Goal: Task Accomplishment & Management: Use online tool/utility

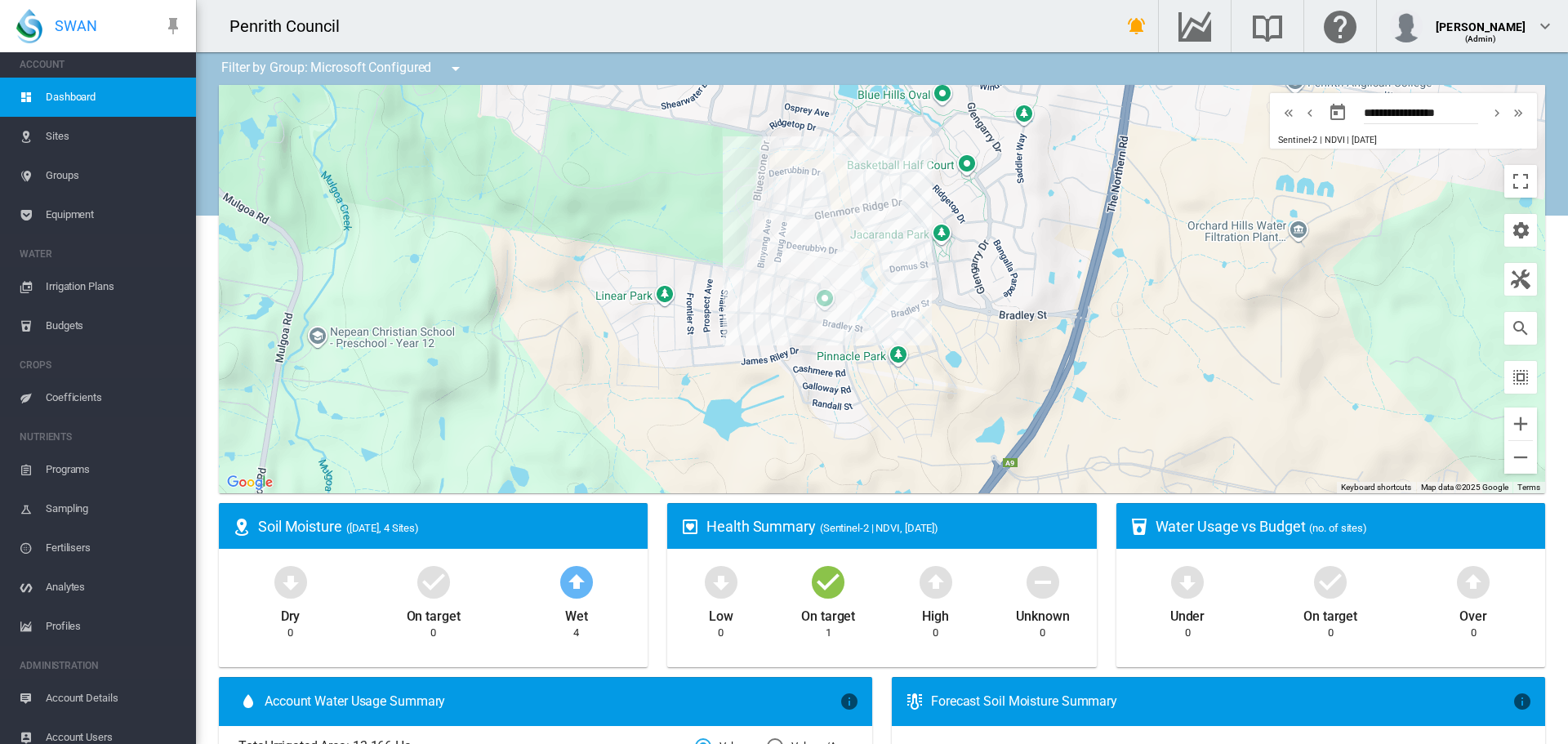
scroll to position [21, 0]
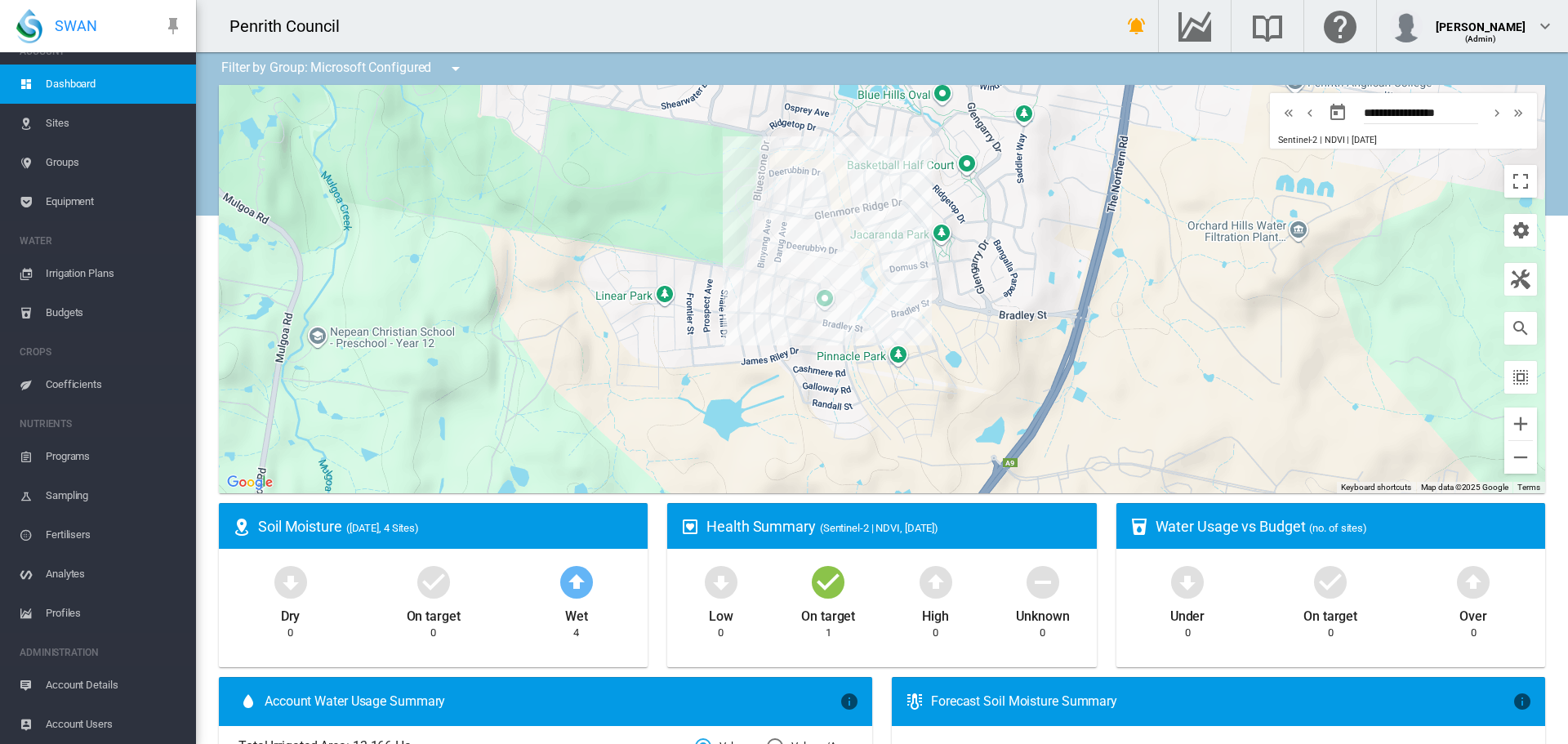
click at [53, 717] on span "Account Users" at bounding box center [114, 723] width 137 height 39
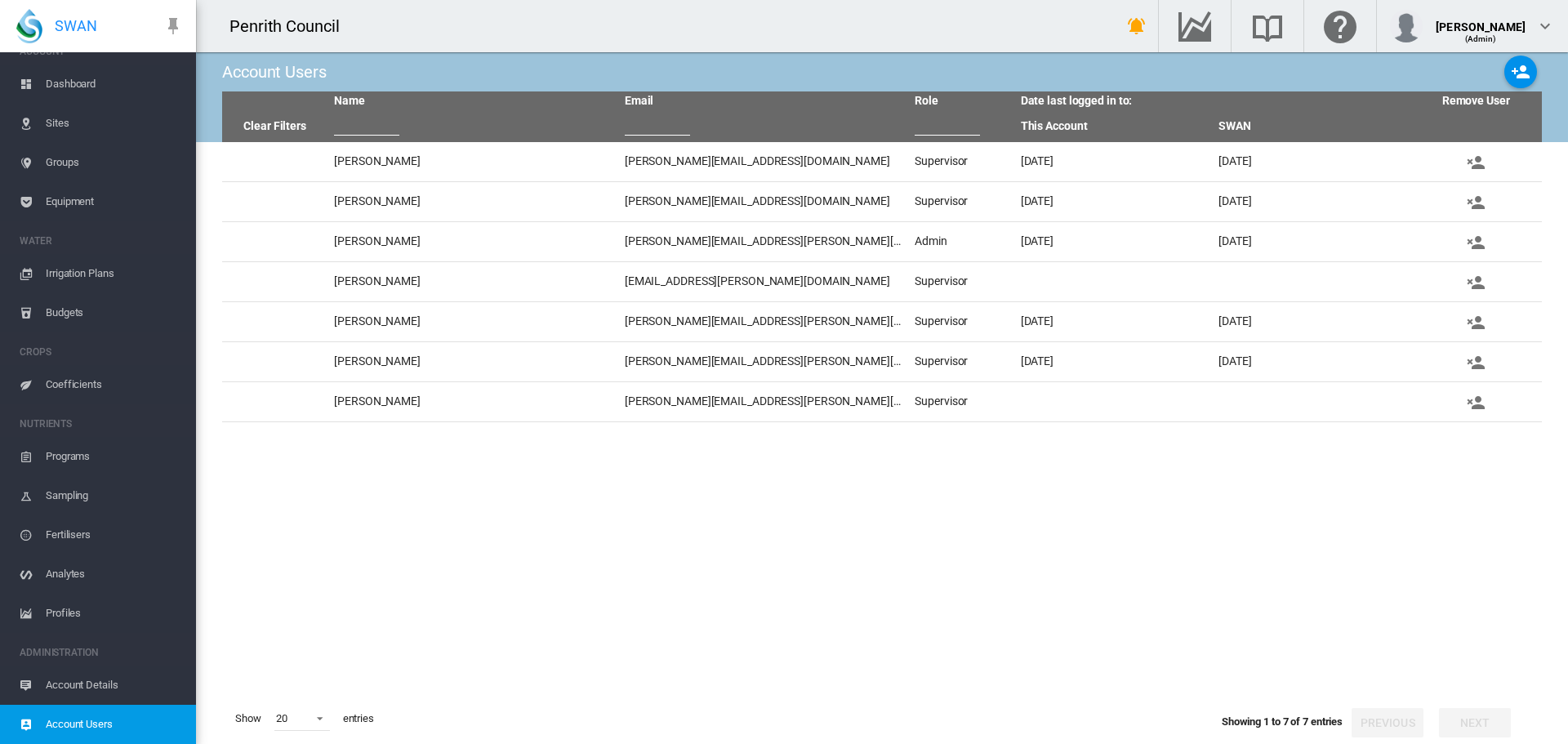
click at [49, 73] on span "Dashboard" at bounding box center [114, 84] width 137 height 39
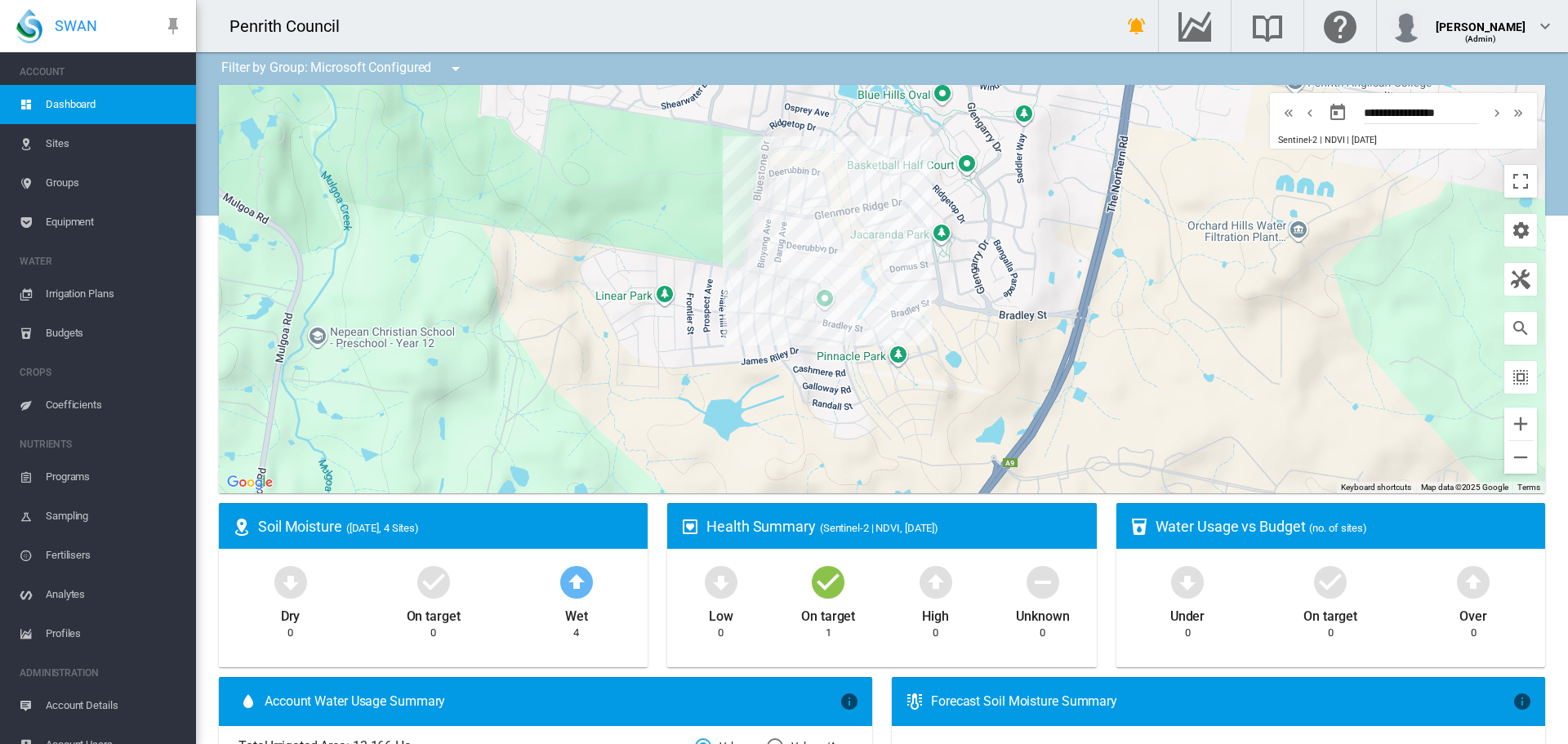
click at [79, 142] on span "Sites" at bounding box center [114, 143] width 137 height 39
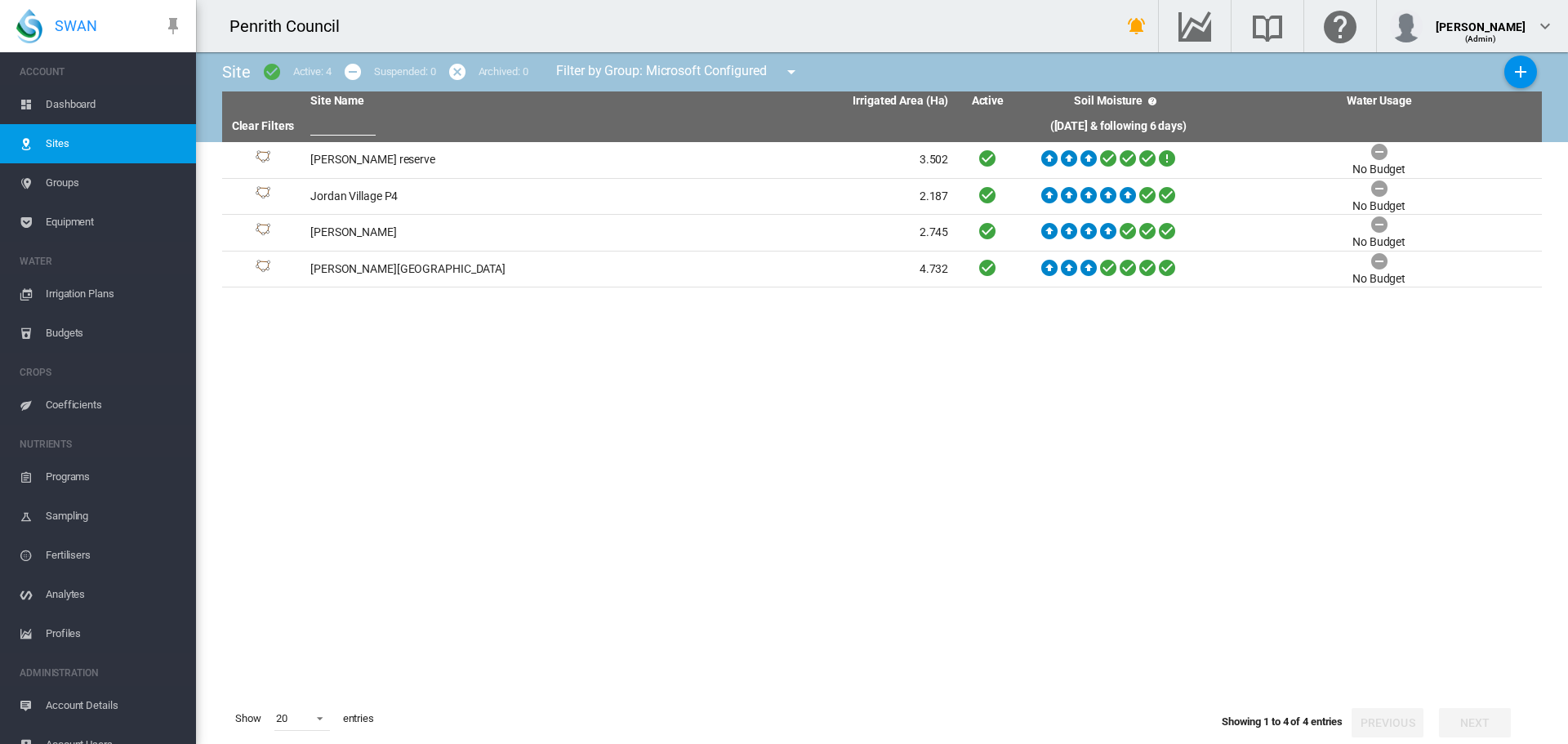
click at [63, 182] on span "Groups" at bounding box center [114, 182] width 137 height 39
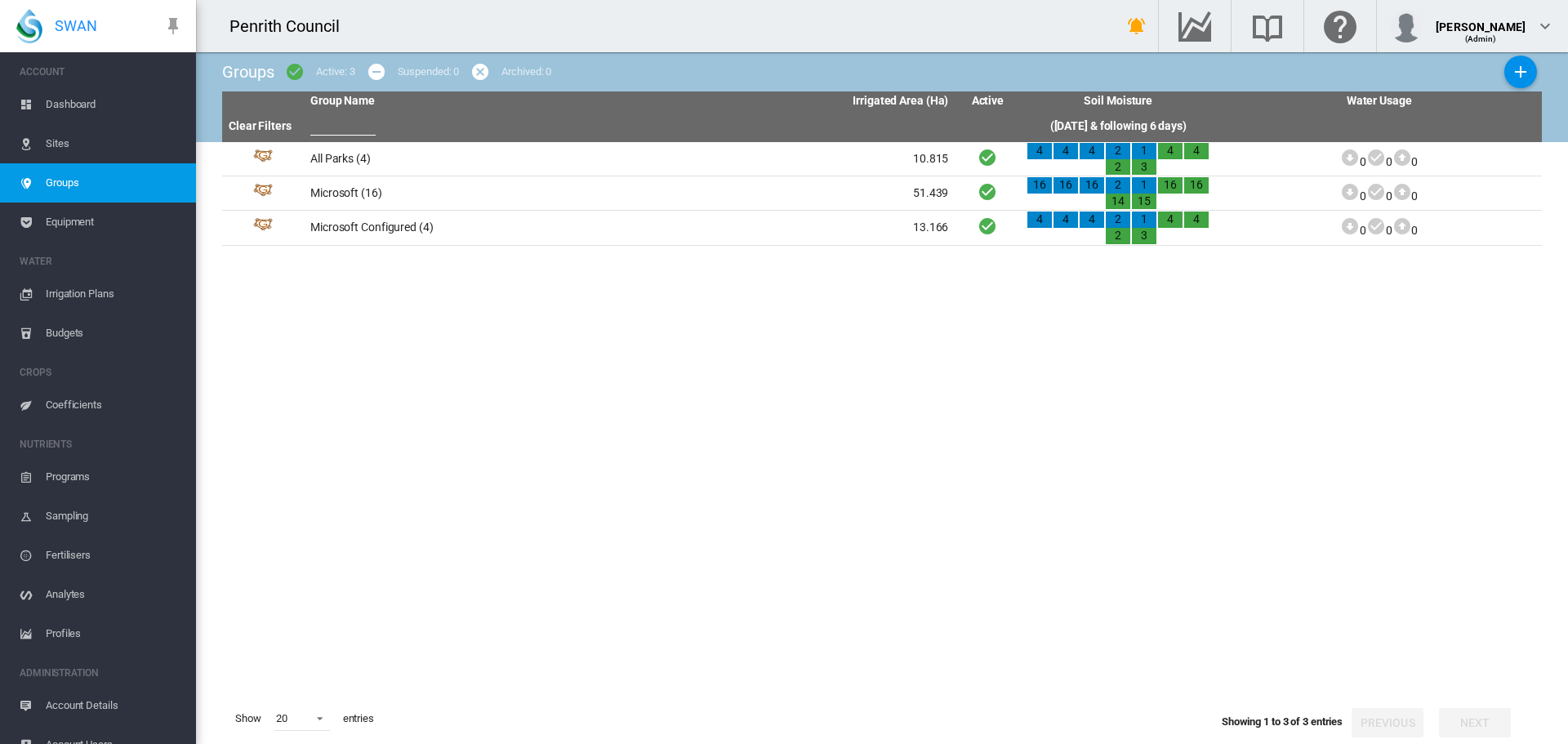
click at [66, 293] on span "Irrigation Plans" at bounding box center [114, 293] width 137 height 39
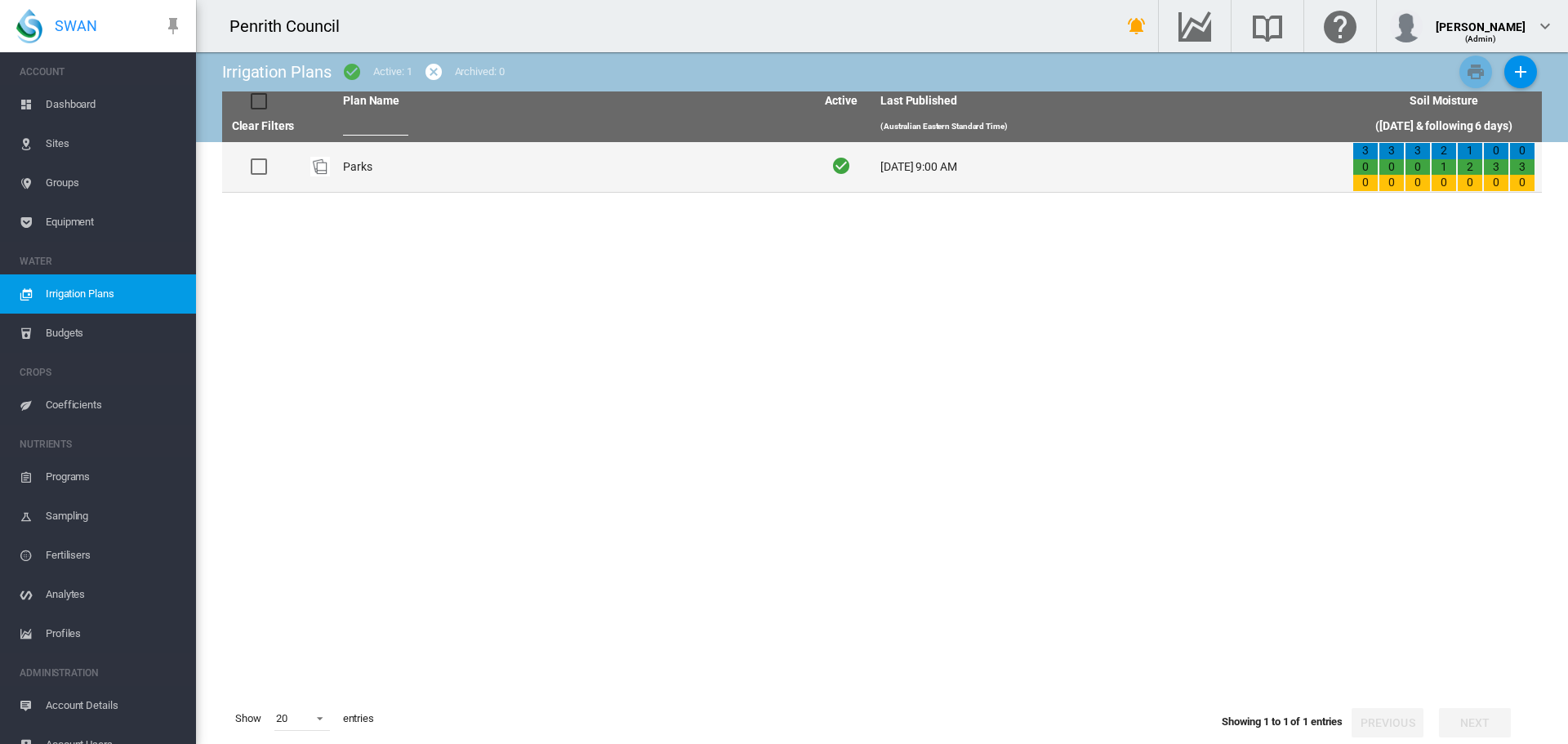
click at [349, 160] on td "Parks" at bounding box center [572, 167] width 472 height 50
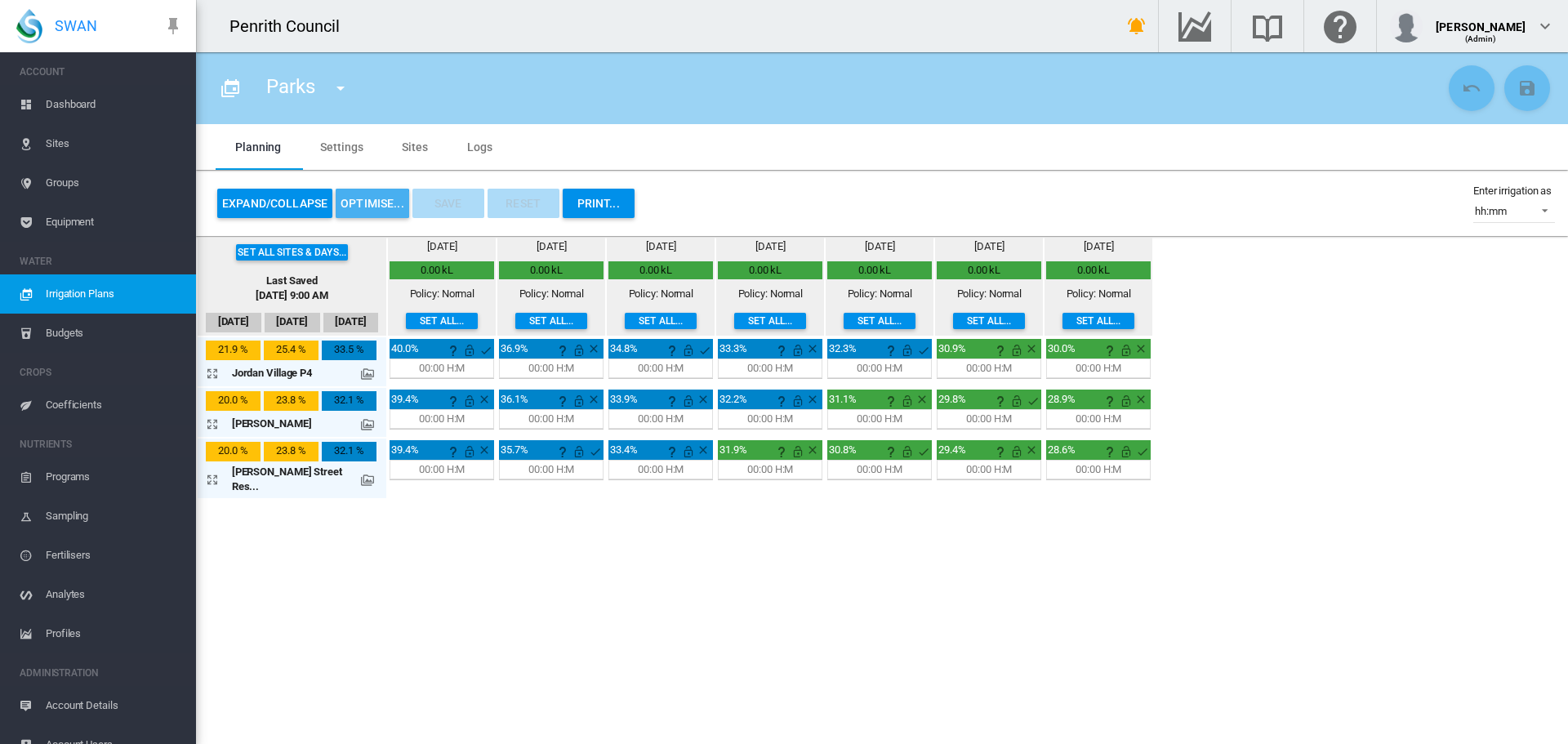
click at [370, 204] on button "OPTIMISE..." at bounding box center [372, 203] width 73 height 29
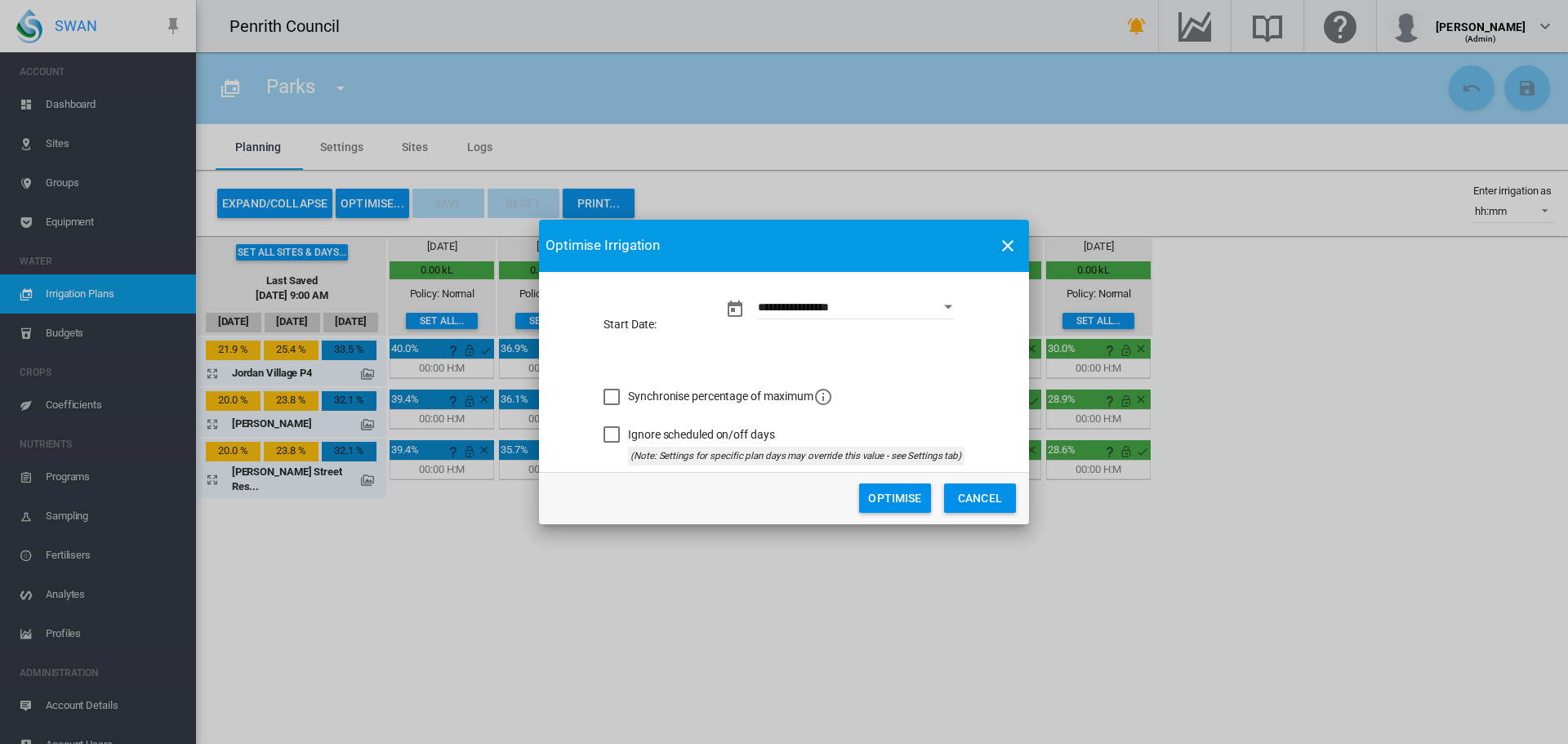
click at [890, 501] on button "Optimise" at bounding box center [895, 498] width 72 height 29
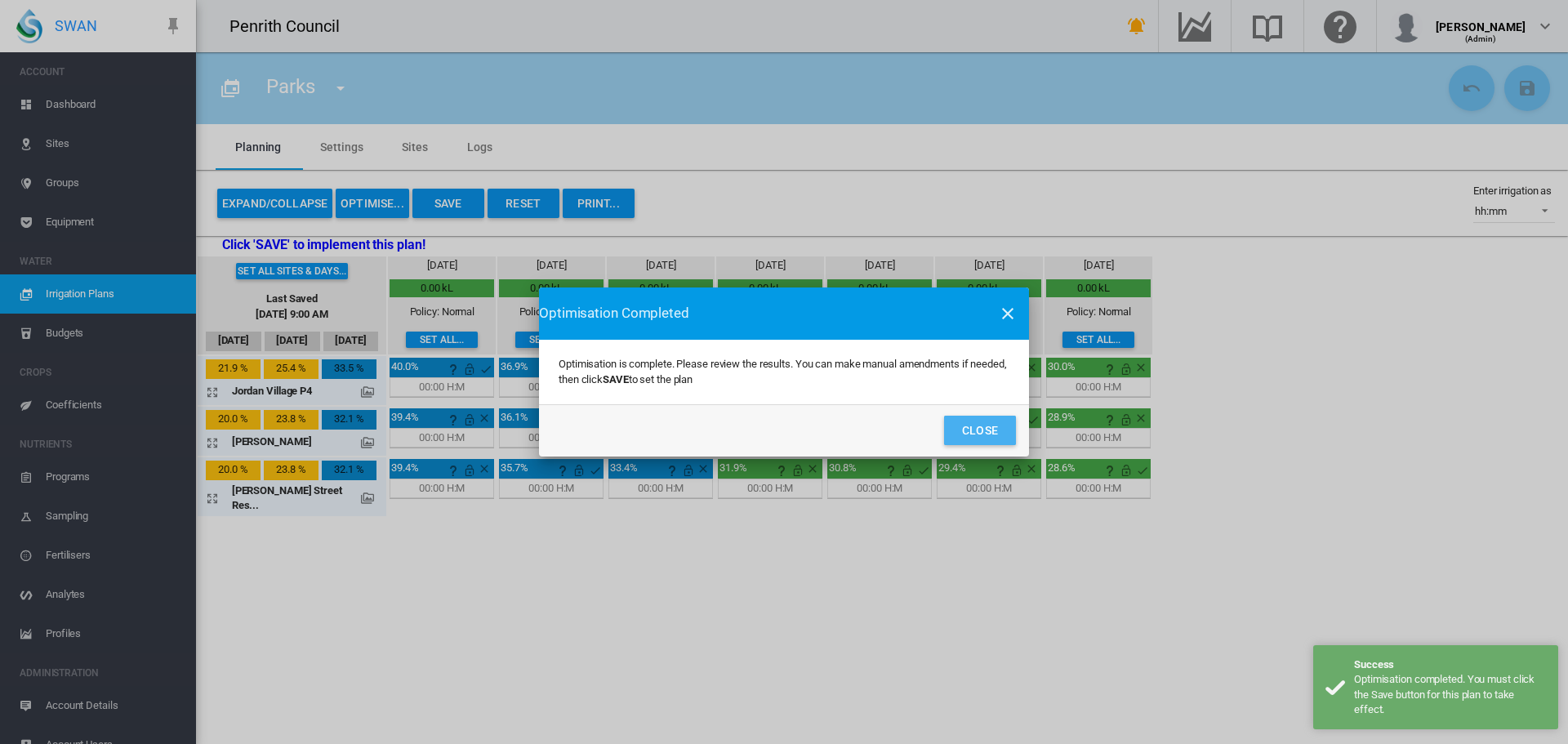
click at [966, 424] on button "Close" at bounding box center [979, 430] width 72 height 29
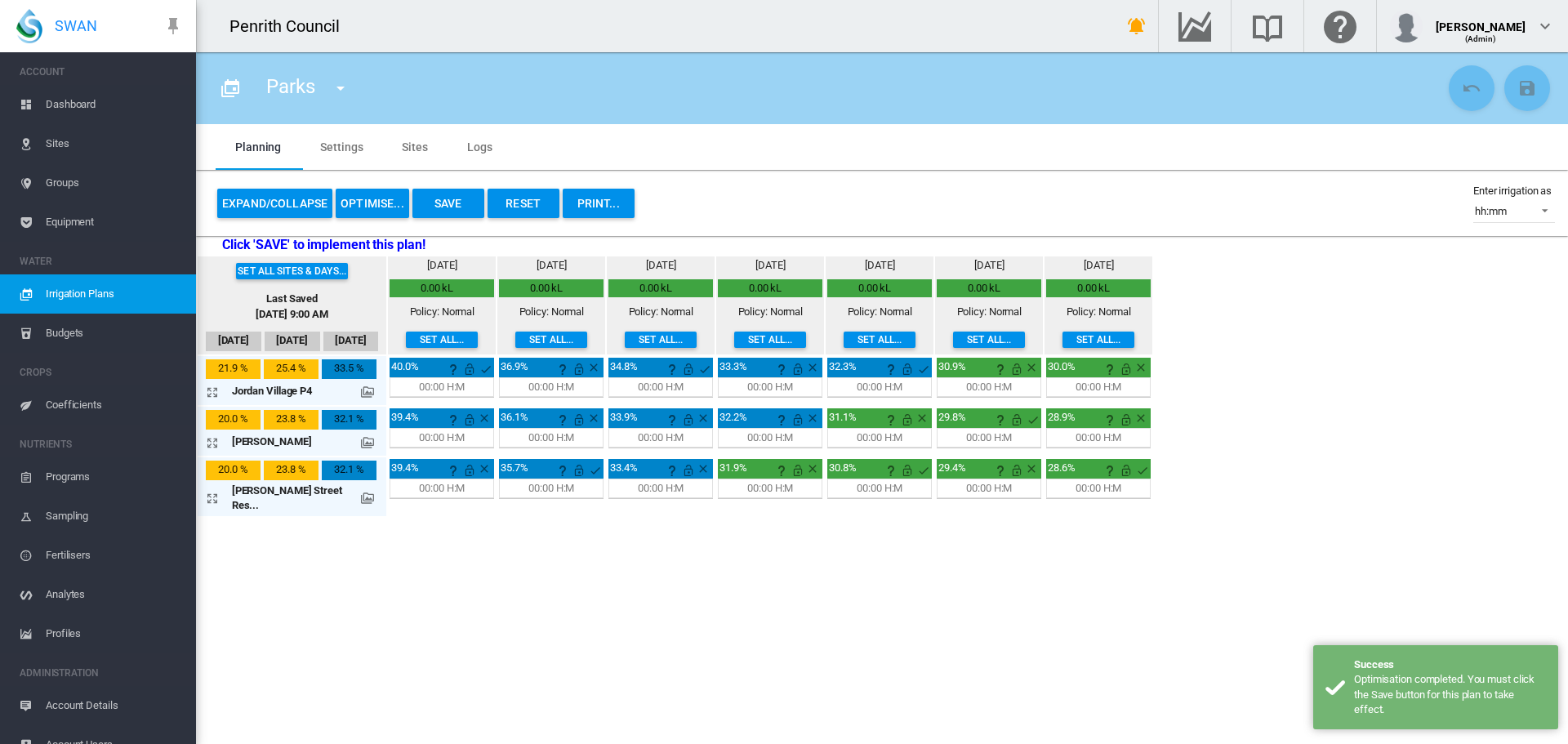
click at [461, 201] on button "Save" at bounding box center [448, 203] width 72 height 29
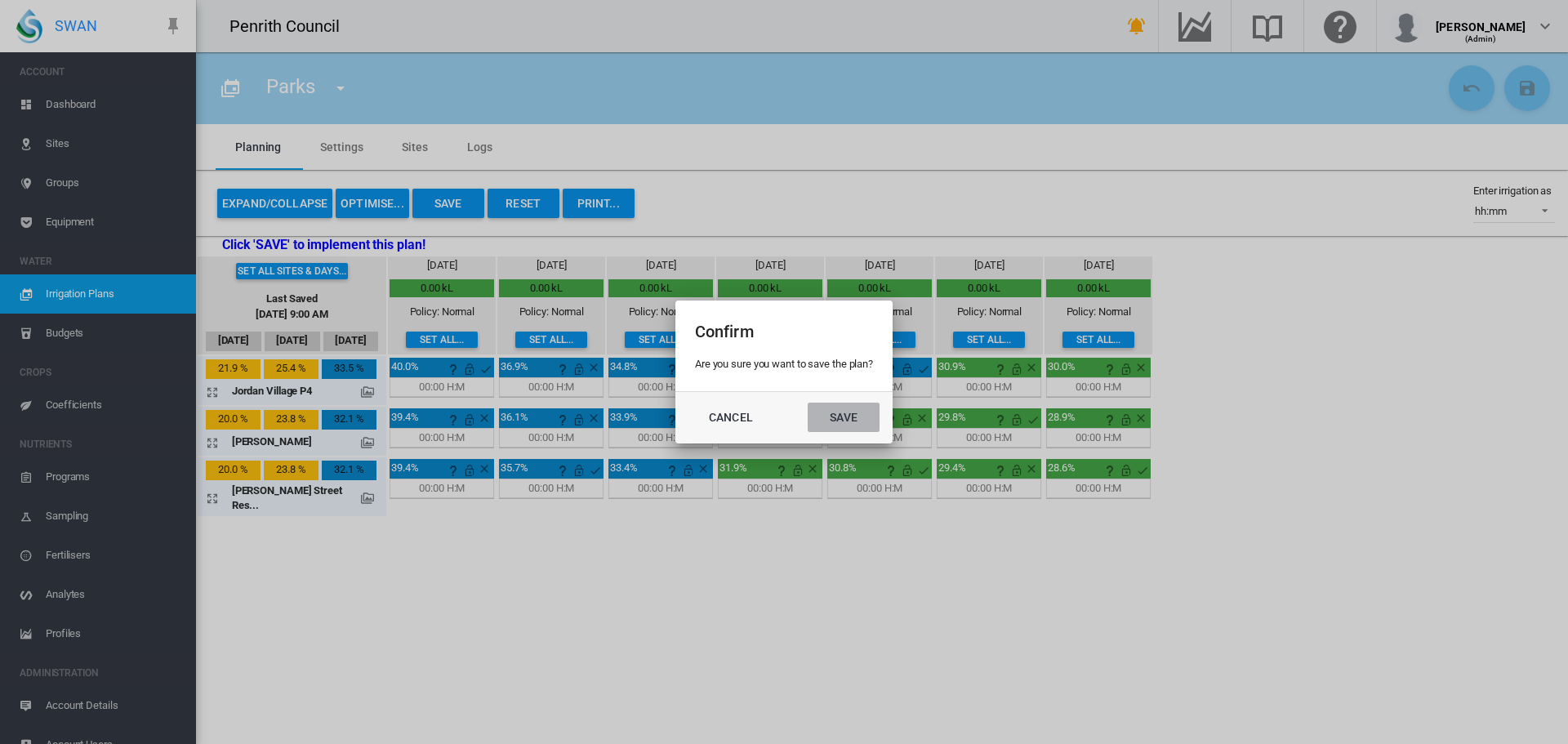
click at [849, 418] on button "Save" at bounding box center [843, 417] width 72 height 29
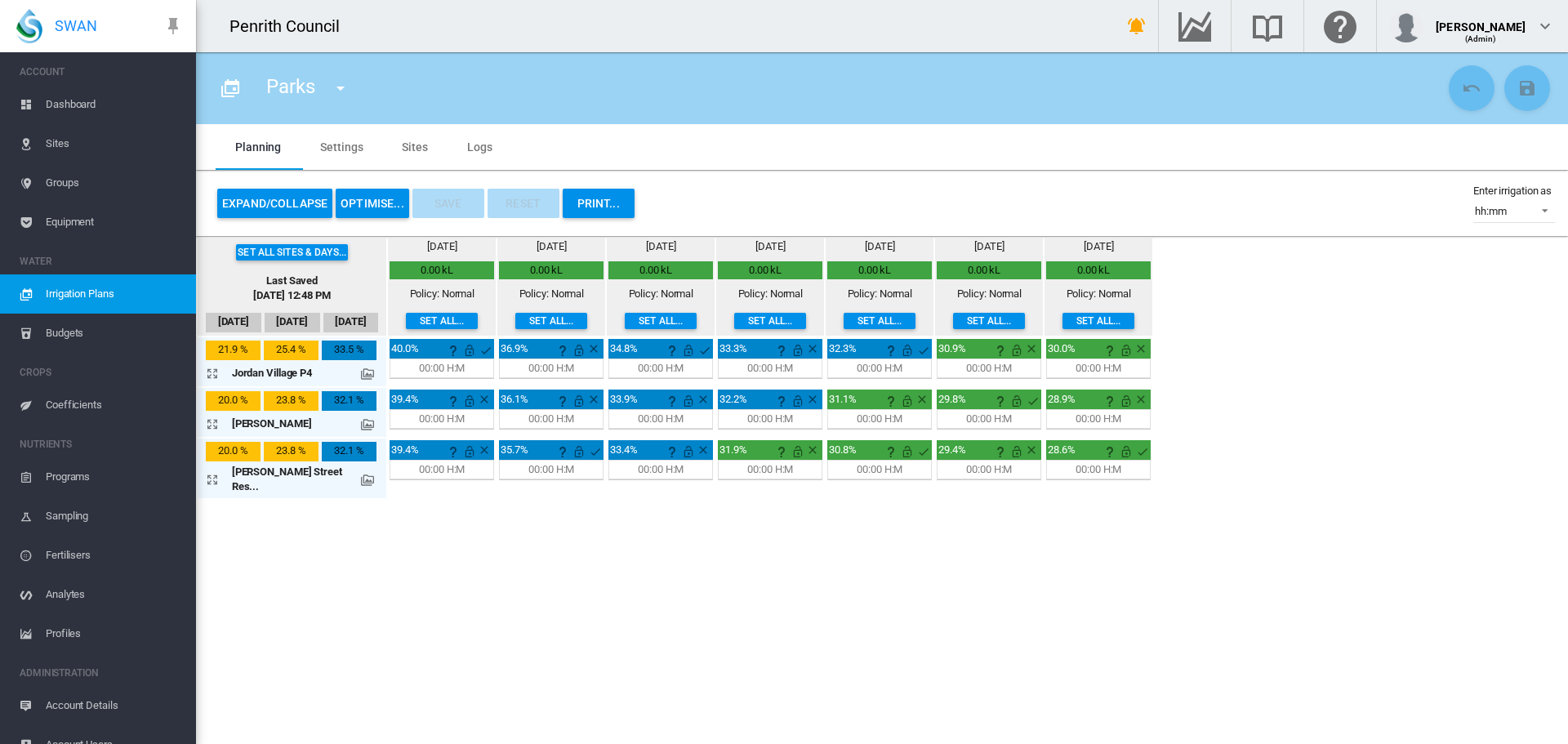
click at [361, 474] on md-icon at bounding box center [367, 480] width 13 height 13
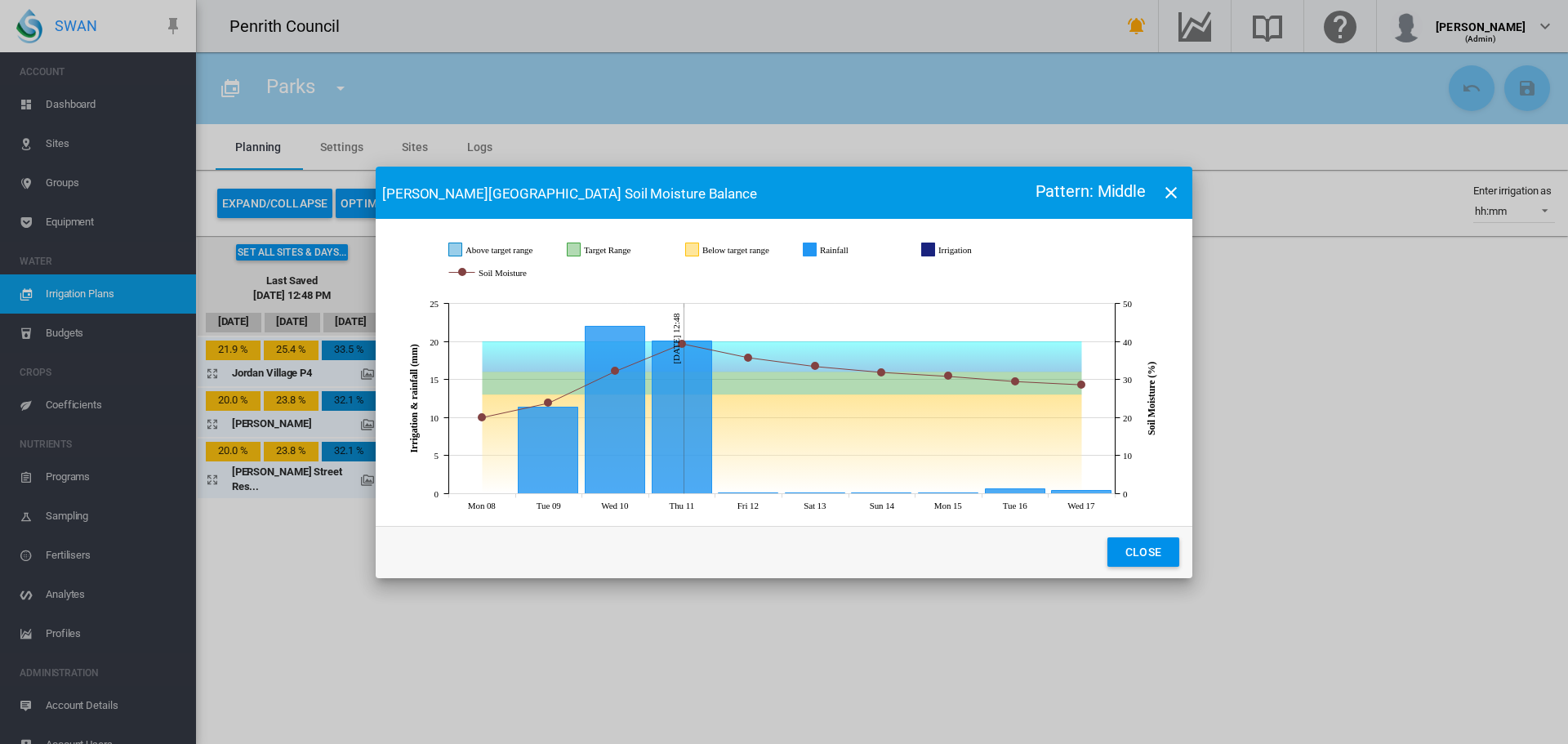
click at [1136, 558] on button "Close" at bounding box center [1142, 552] width 72 height 29
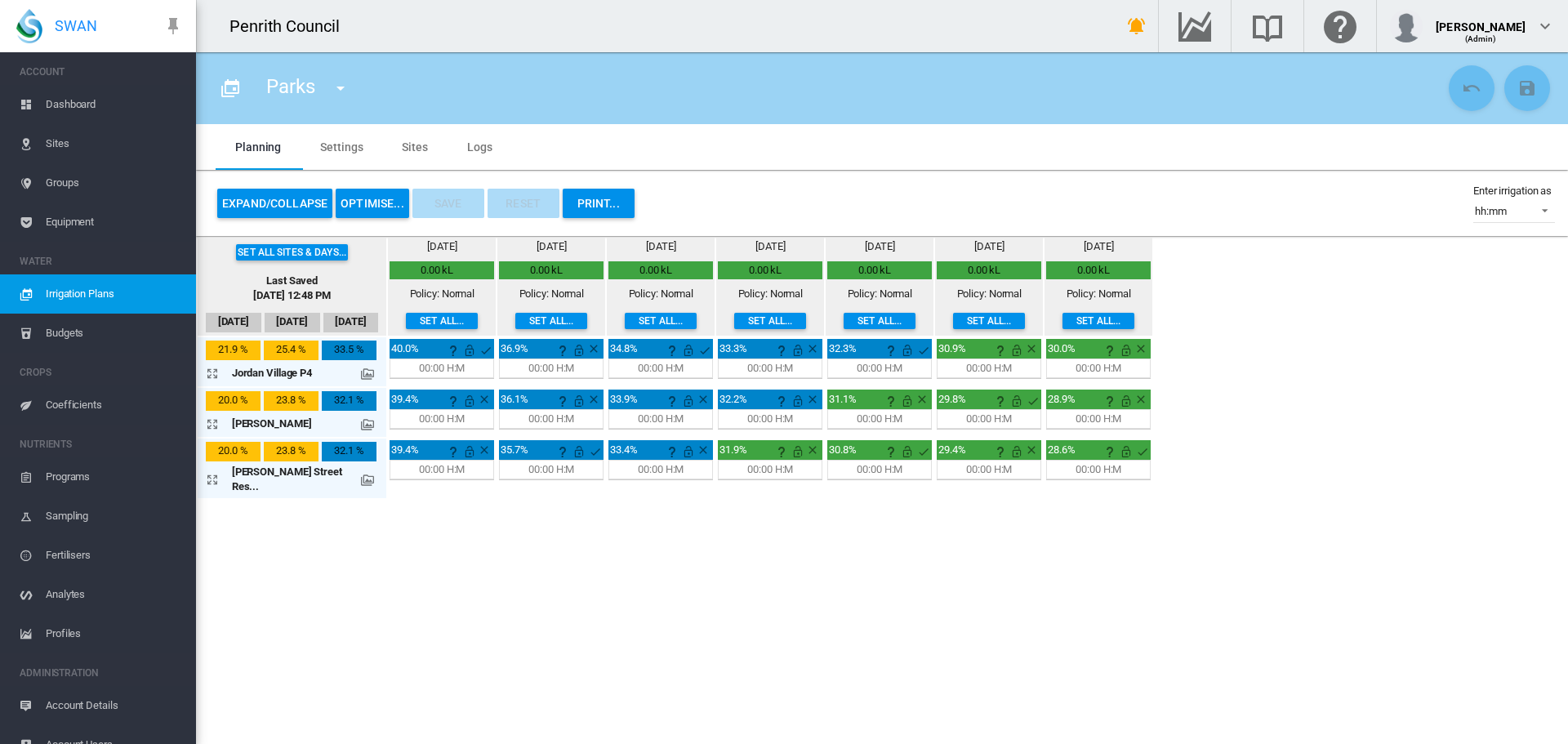
click at [361, 419] on md-icon at bounding box center [367, 424] width 13 height 13
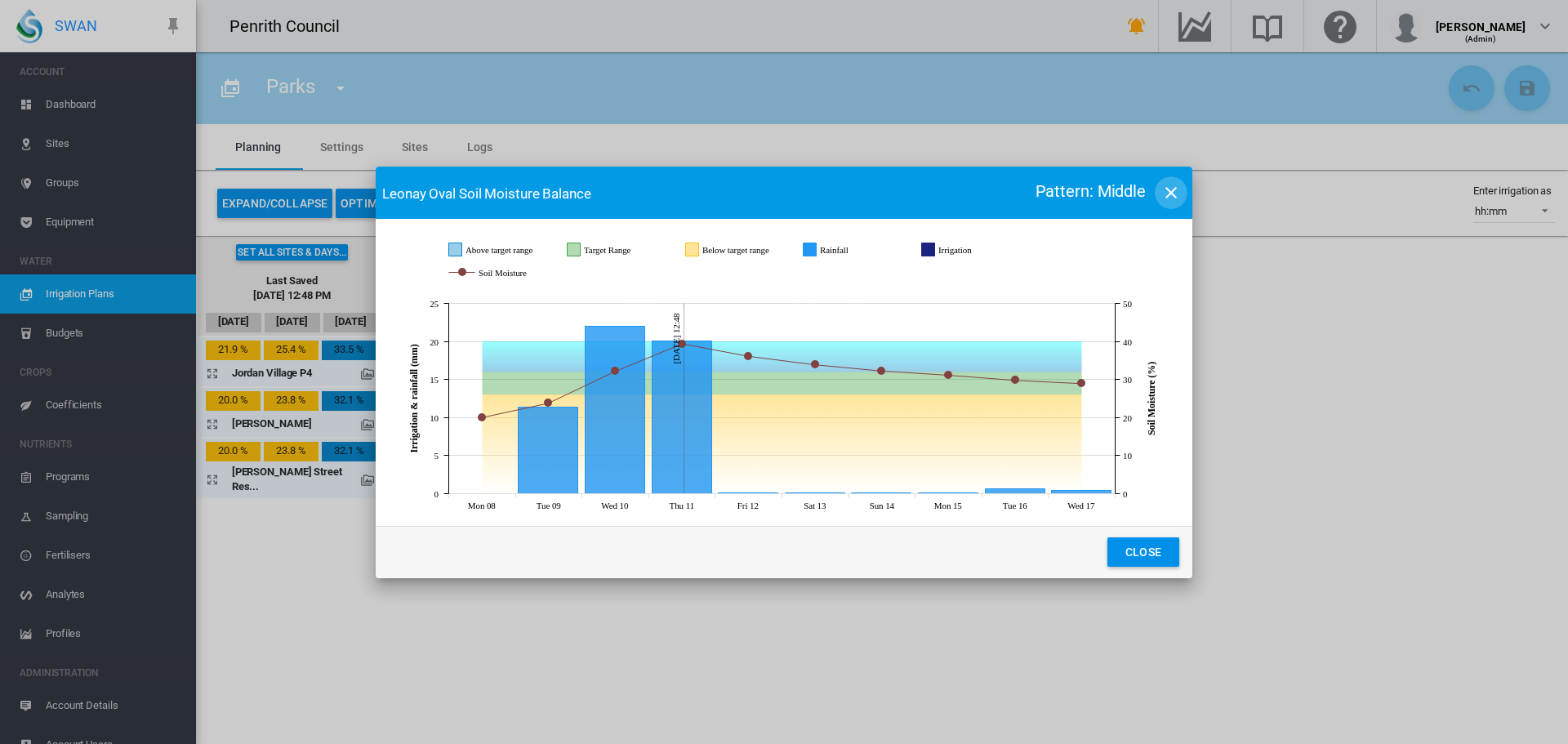
click at [1173, 199] on md-icon "icon-close" at bounding box center [1171, 192] width 20 height 20
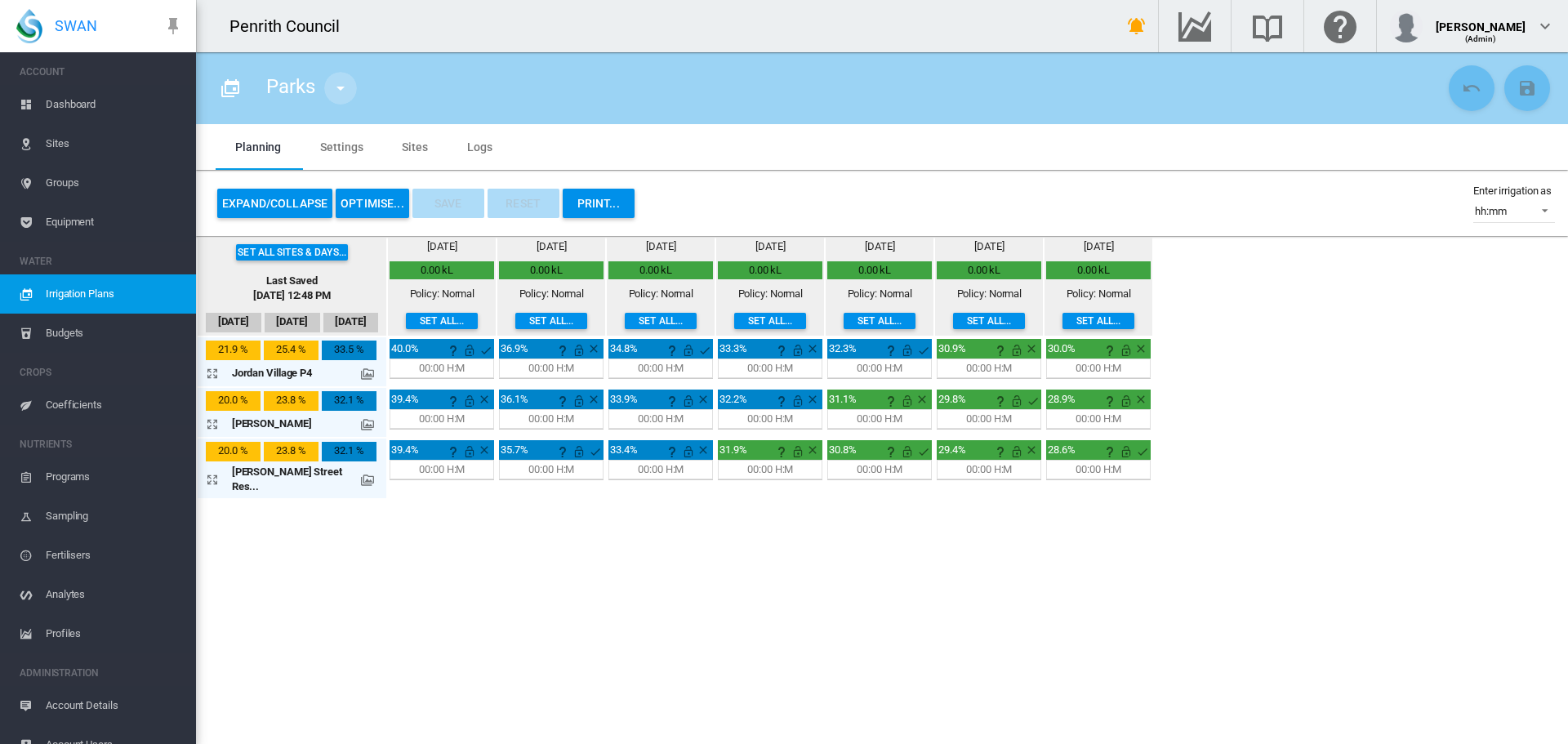
click at [345, 88] on md-icon "icon-menu-down" at bounding box center [340, 88] width 20 height 20
click at [345, 88] on md-menu-content "Parks" at bounding box center [422, 130] width 172 height 91
click at [69, 106] on md-backdrop at bounding box center [784, 372] width 1568 height 744
click at [69, 103] on span "Dashboard" at bounding box center [114, 104] width 137 height 39
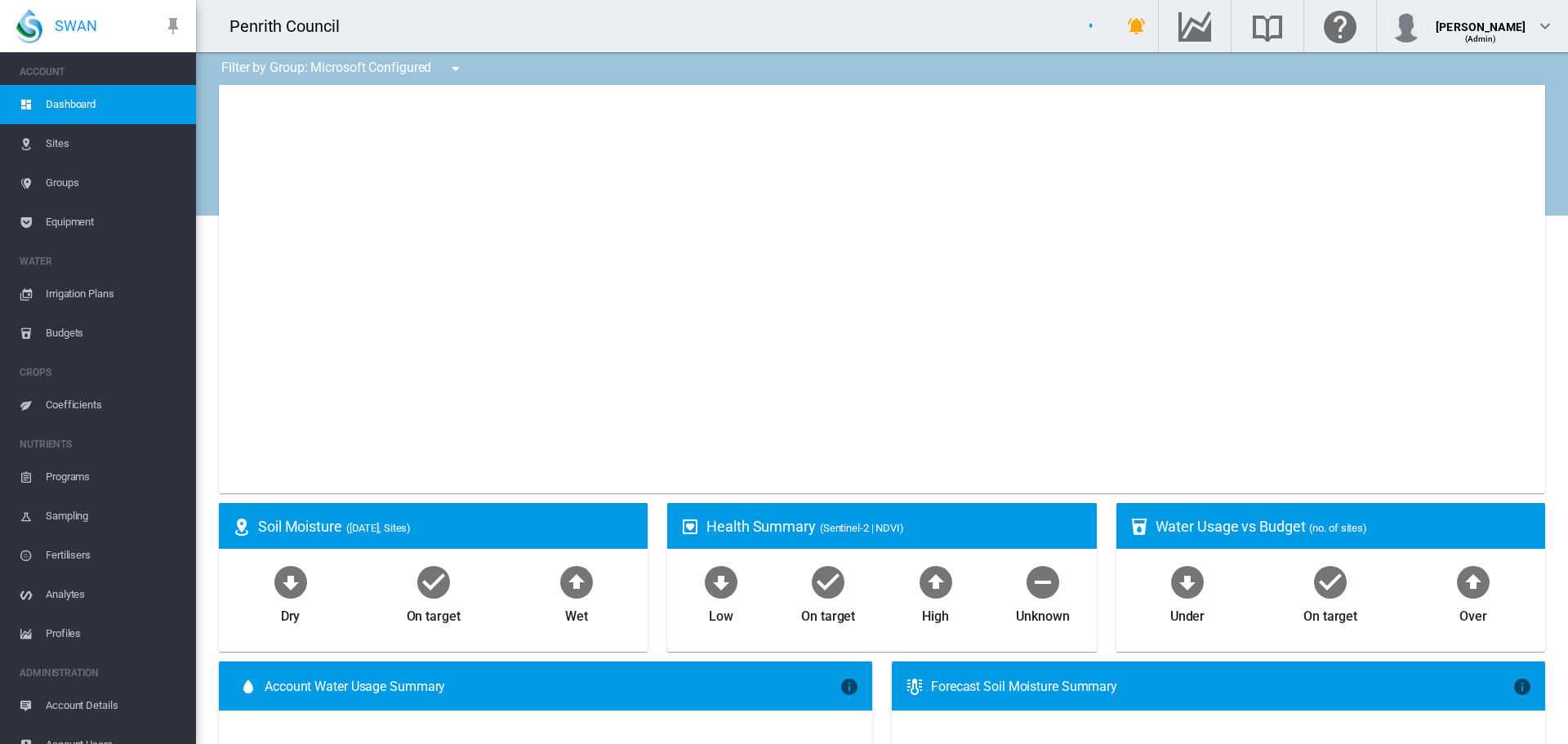
type input "**********"
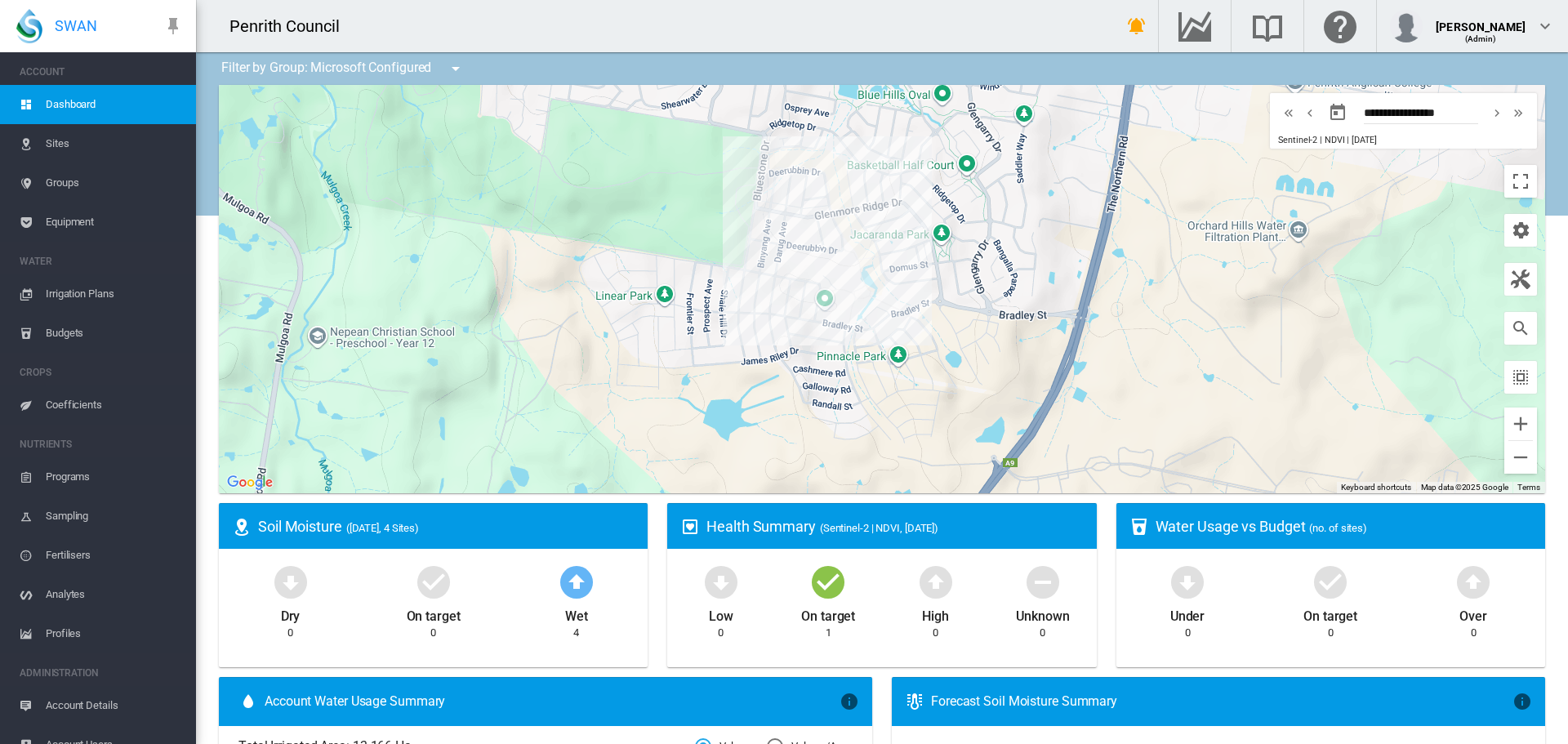
click at [461, 70] on md-icon "icon-menu-down" at bounding box center [455, 68] width 20 height 20
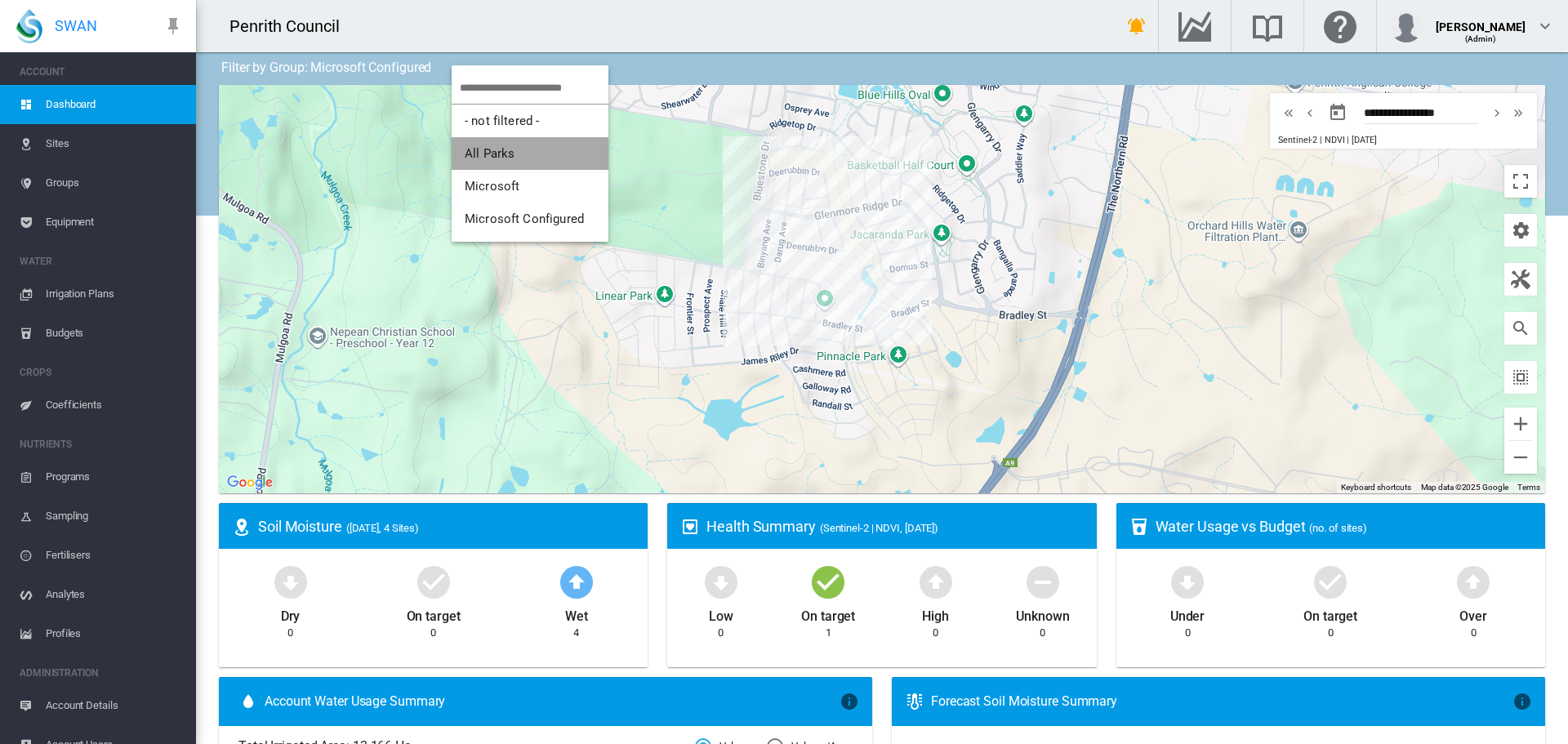
click at [478, 150] on span "All Parks" at bounding box center [490, 153] width 50 height 15
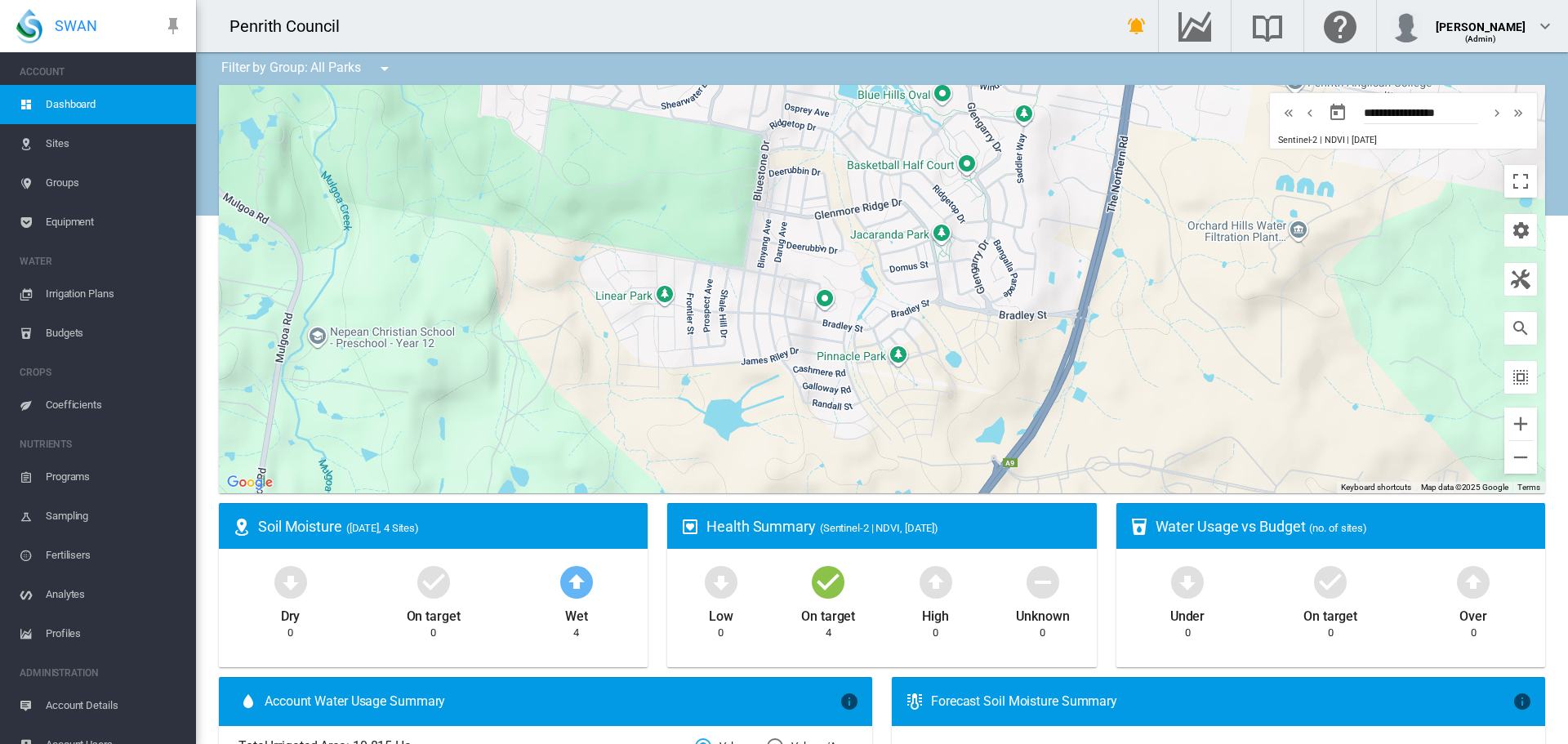
click at [385, 75] on md-icon "icon-menu-down" at bounding box center [384, 68] width 20 height 20
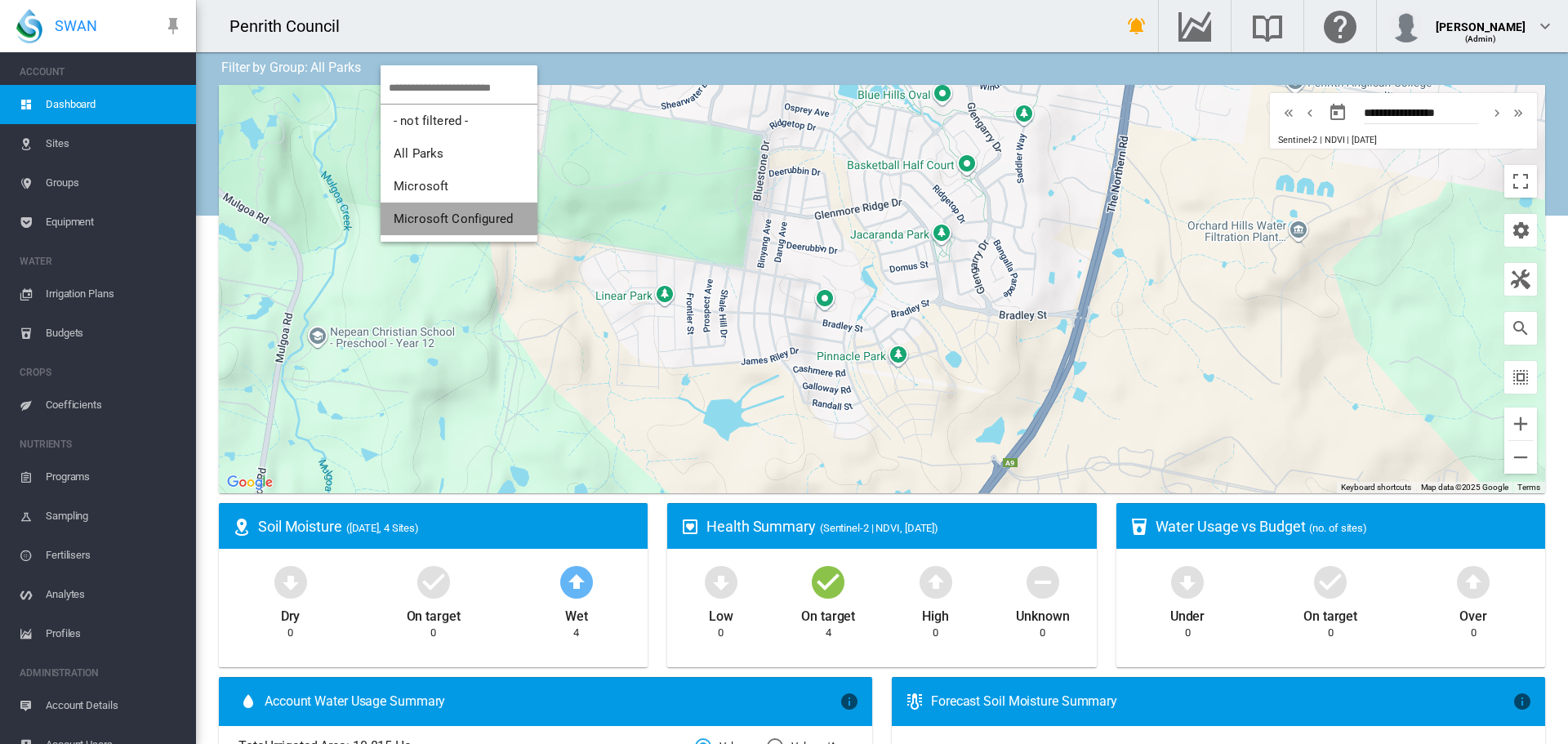
click at [410, 206] on button "Microsoft Configured" at bounding box center [459, 219] width 157 height 33
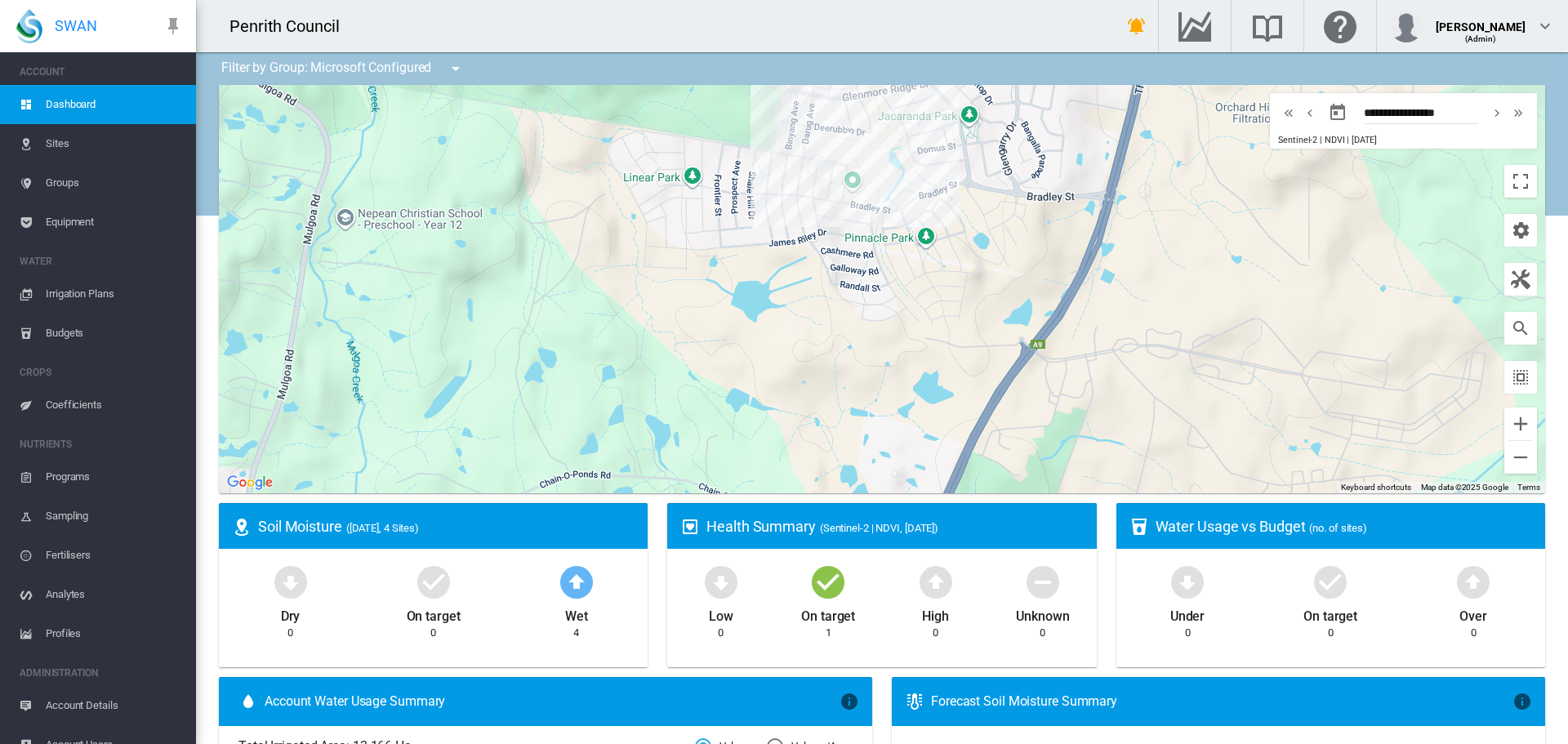
click at [50, 143] on span "Sites" at bounding box center [114, 143] width 137 height 39
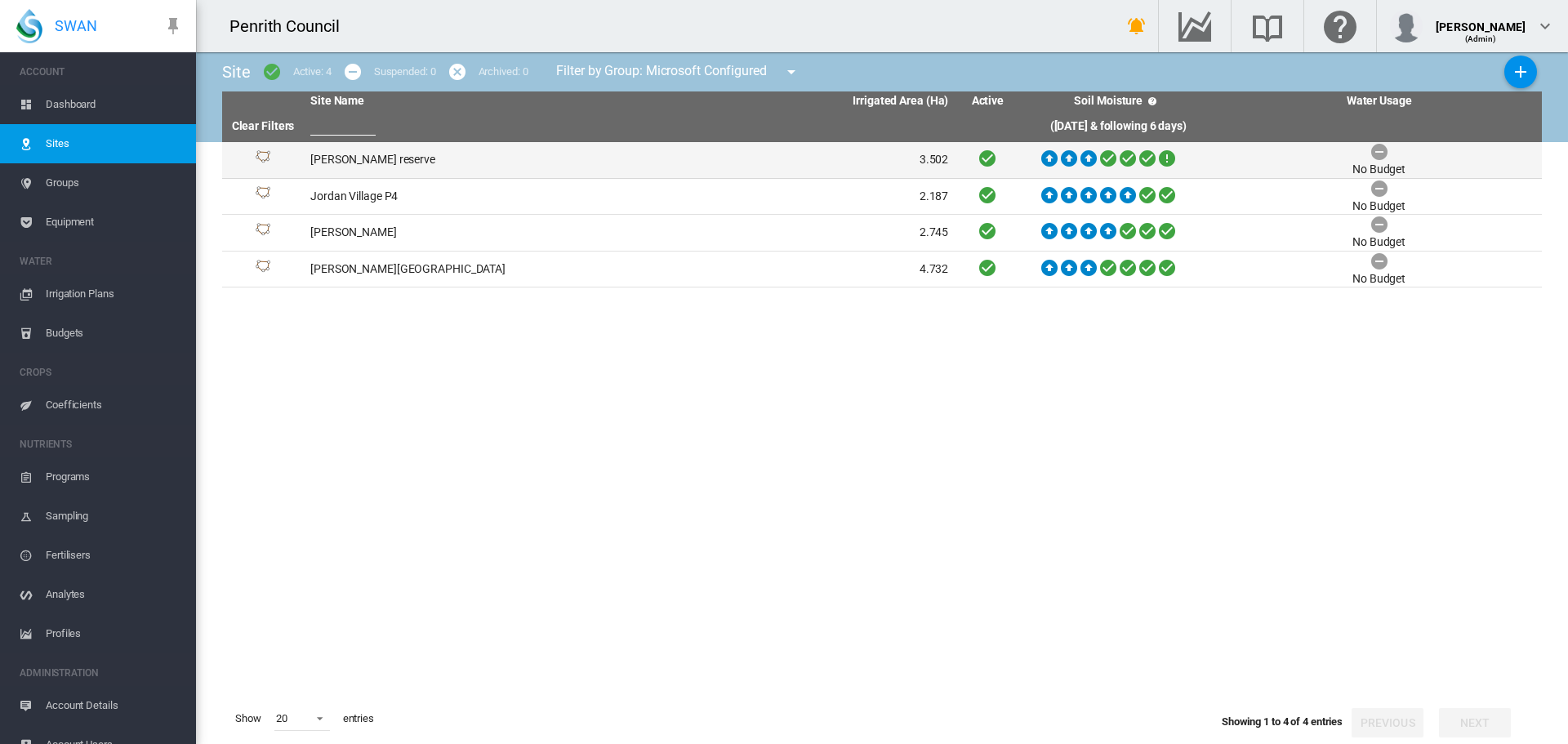
click at [1166, 158] on icon at bounding box center [1167, 158] width 20 height 21
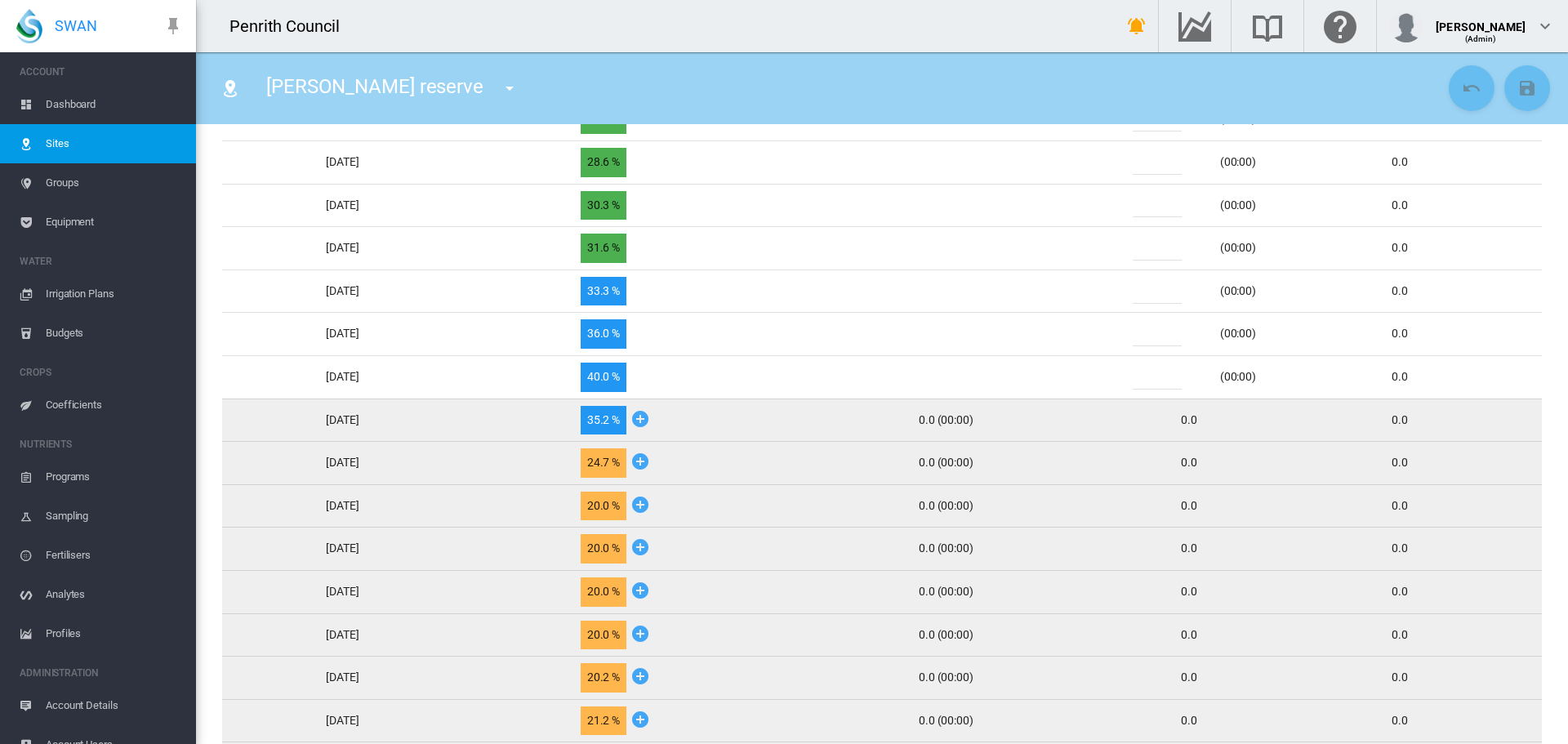
scroll to position [817, 0]
